Goal: Task Accomplishment & Management: Manage account settings

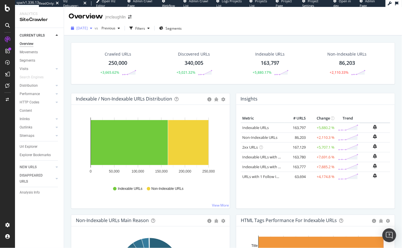
click at [87, 28] on span "[DATE]" at bounding box center [81, 28] width 11 height 5
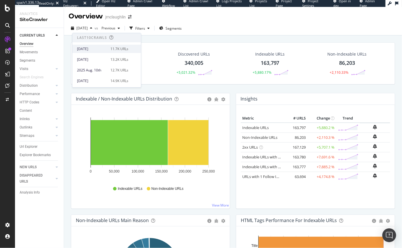
click at [93, 49] on div "[DATE]" at bounding box center [92, 48] width 30 height 5
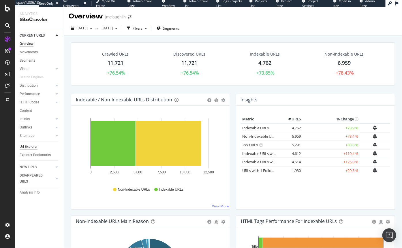
click at [32, 147] on div "Url Explorer" at bounding box center [29, 147] width 18 height 6
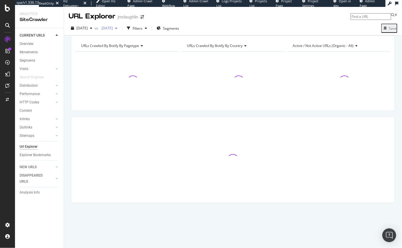
click at [113, 26] on span "[DATE]" at bounding box center [106, 28] width 14 height 5
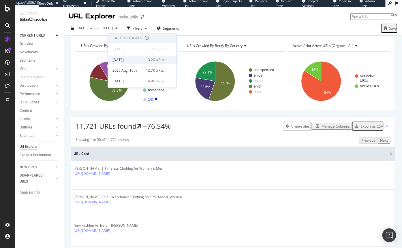
click at [134, 59] on div "[DATE]" at bounding box center [127, 59] width 30 height 5
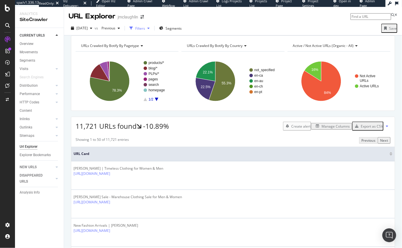
click at [152, 29] on div "button" at bounding box center [148, 28] width 7 height 3
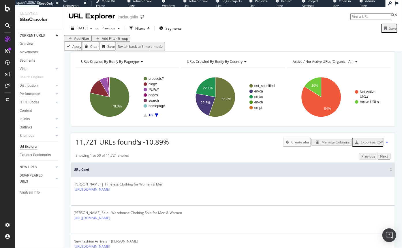
click at [79, 41] on div "Add Filter" at bounding box center [81, 38] width 15 height 5
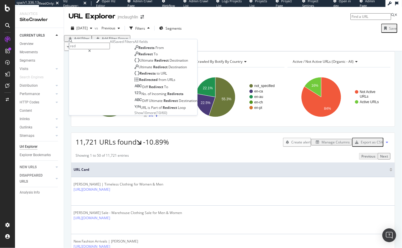
click at [134, 115] on span "Show 10 more" at bounding box center [144, 112] width 21 height 5
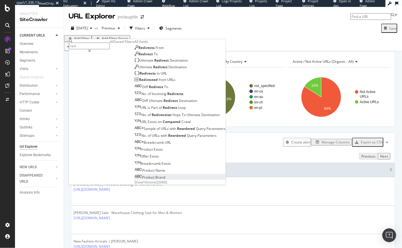
scroll to position [48, 0]
click at [94, 46] on input "red" at bounding box center [89, 46] width 41 height 7
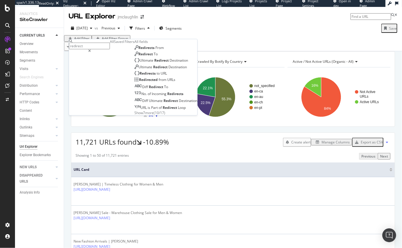
type input "redirect"
click at [134, 115] on span "Show 10 more" at bounding box center [144, 112] width 21 height 5
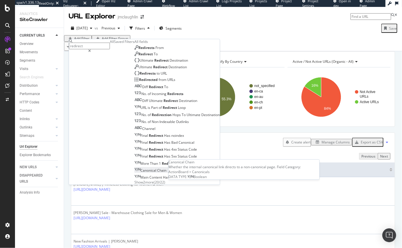
scroll to position [49, 0]
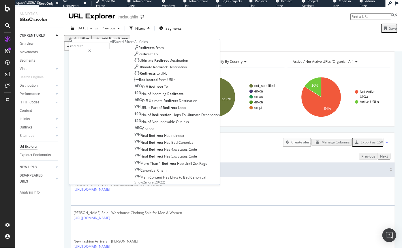
click at [134, 180] on span "Show 2 more" at bounding box center [143, 182] width 19 height 5
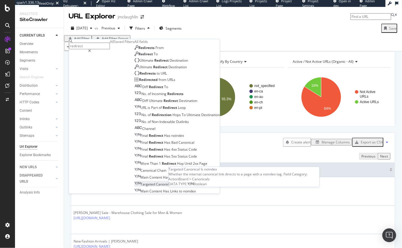
scroll to position [56, 0]
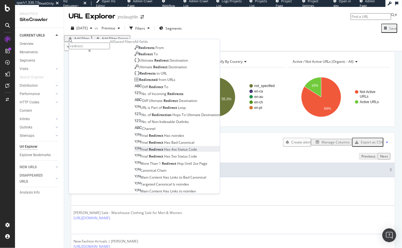
click at [149, 147] on span "Redirect" at bounding box center [156, 149] width 15 height 5
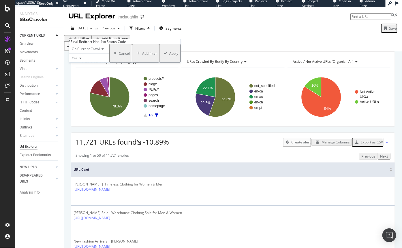
click at [169, 56] on div "Apply" at bounding box center [173, 53] width 9 height 5
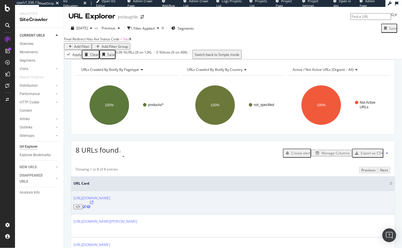
click at [94, 203] on icon at bounding box center [91, 202] width 3 height 3
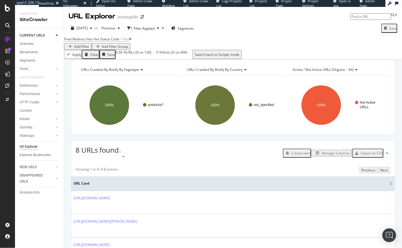
scroll to position [88, 0]
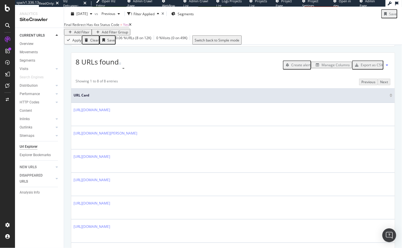
click at [328, 67] on div "Manage Columns" at bounding box center [336, 65] width 28 height 5
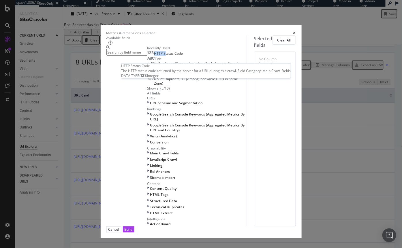
drag, startPoint x: 106, startPoint y: 75, endPoint x: 111, endPoint y: 73, distance: 5.4
click at [147, 56] on div "HTTP Status Code" at bounding box center [165, 53] width 36 height 5
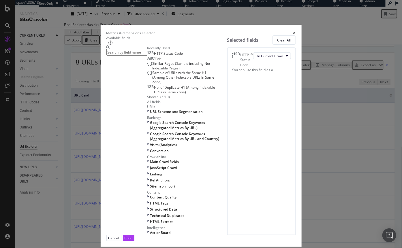
click at [106, 52] on input "modal" at bounding box center [126, 52] width 41 height 7
type input "d"
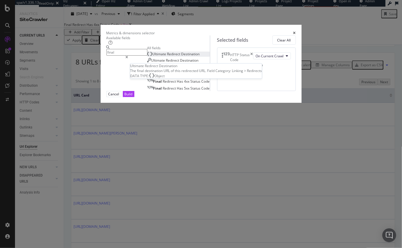
type input "final"
click at [167, 57] on span "Redirect" at bounding box center [174, 54] width 14 height 5
click at [134, 97] on button "Build" at bounding box center [129, 94] width 12 height 6
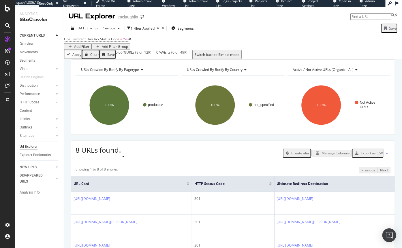
click at [389, 27] on div "Save" at bounding box center [393, 28] width 8 height 5
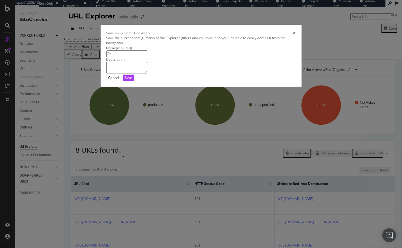
type input "R"
type input "JMcL Redirects to 404s"
click at [132, 80] on div "Save" at bounding box center [129, 77] width 8 height 5
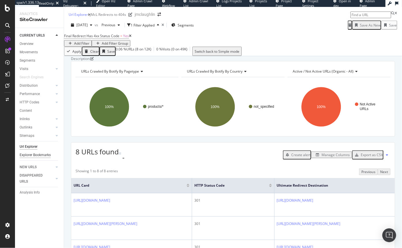
click at [32, 154] on div "Explorer Bookmarks" at bounding box center [35, 155] width 31 height 6
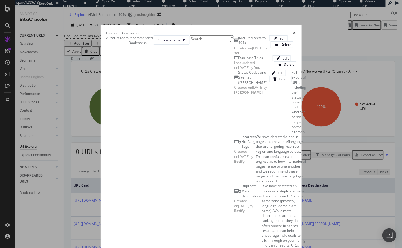
click at [239, 45] on div "JMcL Redirects to 404s" at bounding box center [254, 40] width 31 height 10
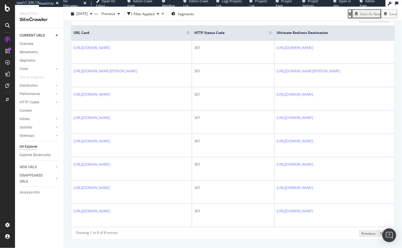
scroll to position [135, 0]
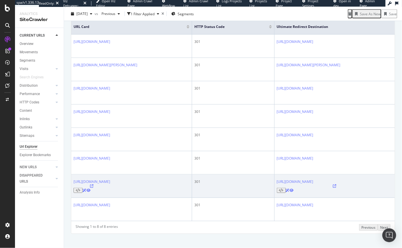
click at [91, 189] on icon at bounding box center [89, 190] width 4 height 3
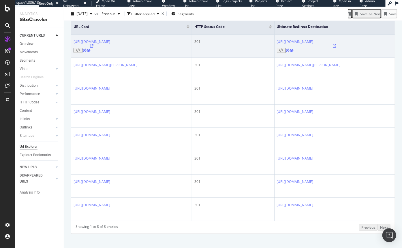
scroll to position [96, 0]
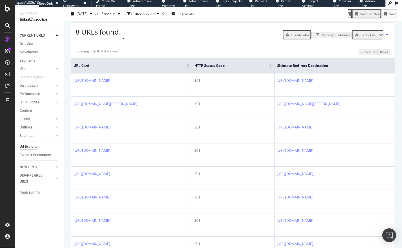
click at [329, 37] on div "Manage Columns" at bounding box center [336, 35] width 28 height 5
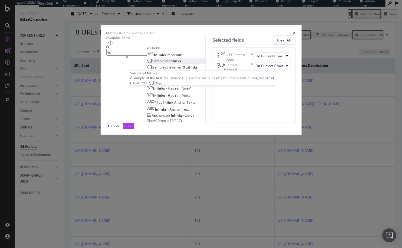
type input "lin"
click at [153, 63] on span "Sample" at bounding box center [159, 61] width 13 height 5
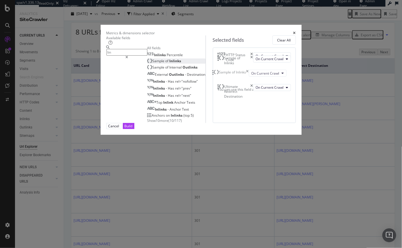
drag, startPoint x: 280, startPoint y: 105, endPoint x: 280, endPoint y: 77, distance: 27.7
click at [280, 77] on body "spa/v1.336.13 ReadOnly: Viz Debugger: Open Viz Editor Admin Crawl Page Webflow …" at bounding box center [201, 124] width 402 height 248
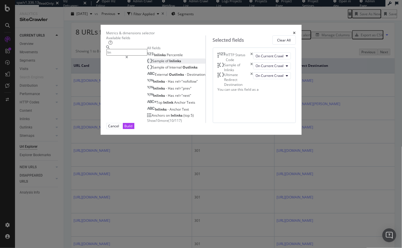
click at [133, 129] on div "Build" at bounding box center [129, 125] width 8 height 5
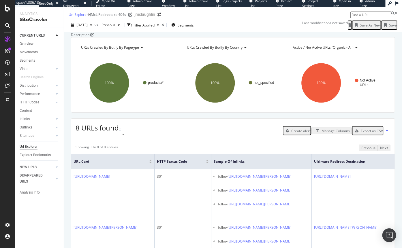
click at [389, 28] on div "Save" at bounding box center [393, 25] width 8 height 5
click at [327, 25] on div "[DATE] vs Previous 1 Filter Applied Segments Save As New Save" at bounding box center [233, 26] width 338 height 12
